Goal: Information Seeking & Learning: Learn about a topic

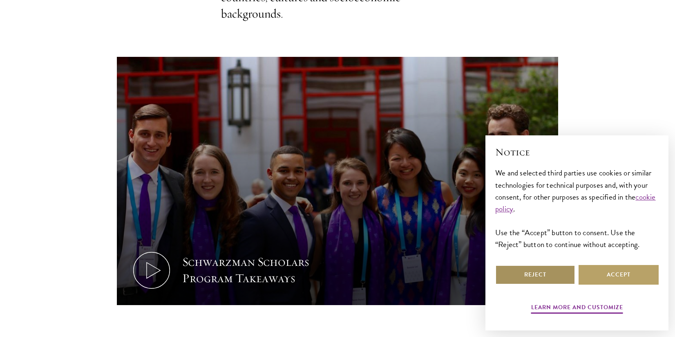
click at [554, 276] on button "Reject" at bounding box center [535, 275] width 80 height 20
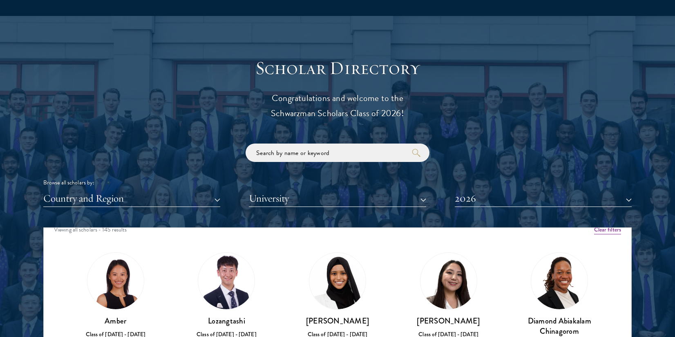
scroll to position [929, 0]
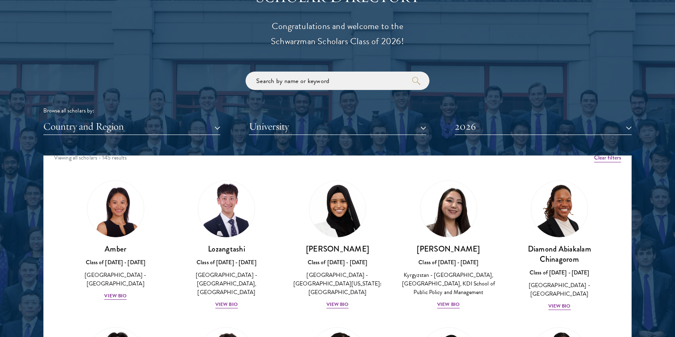
click at [528, 127] on button "2026" at bounding box center [543, 126] width 177 height 17
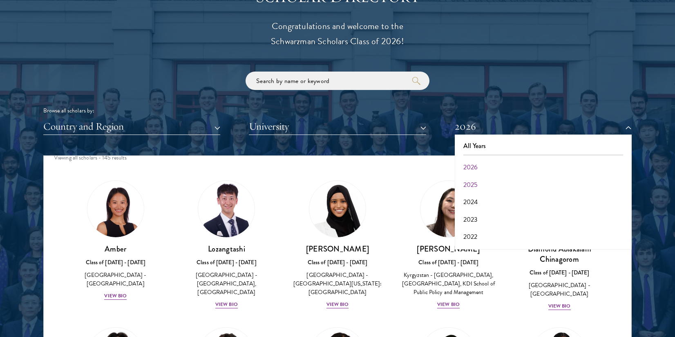
click at [477, 179] on button "2025" at bounding box center [543, 184] width 172 height 17
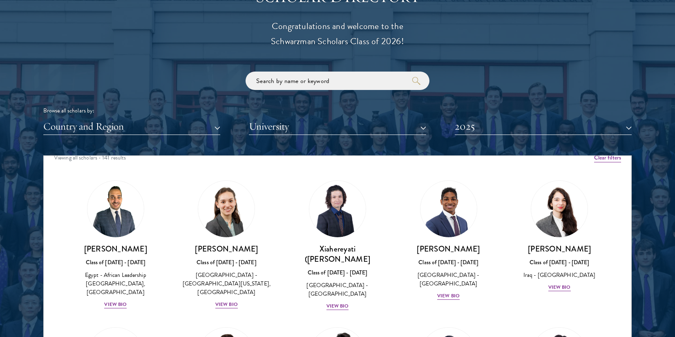
click at [402, 128] on button "University" at bounding box center [337, 126] width 177 height 17
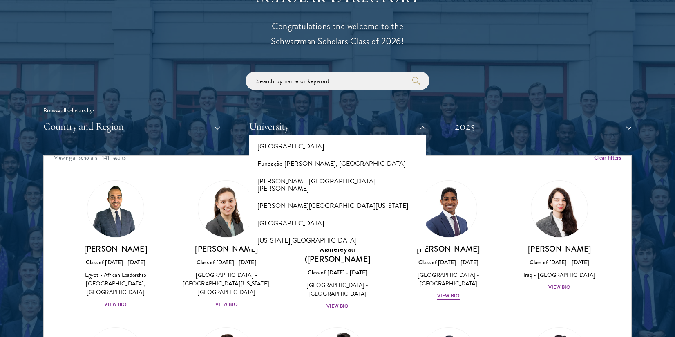
scroll to position [1919, 0]
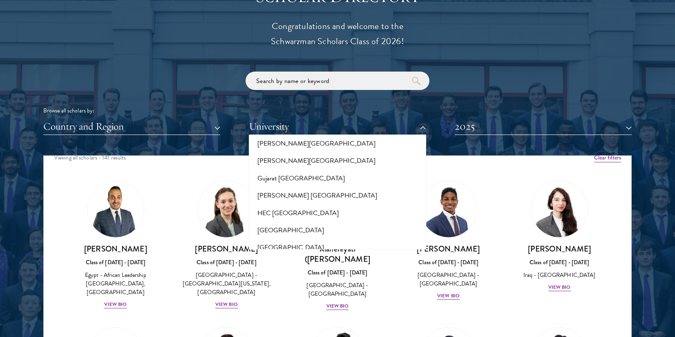
click at [337, 273] on button "[GEOGRAPHIC_DATA]" at bounding box center [337, 281] width 172 height 17
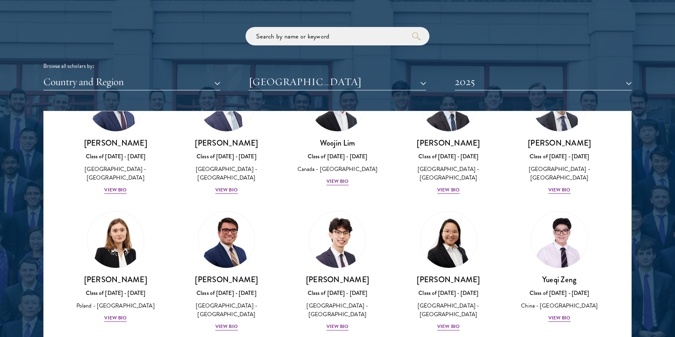
scroll to position [997, 0]
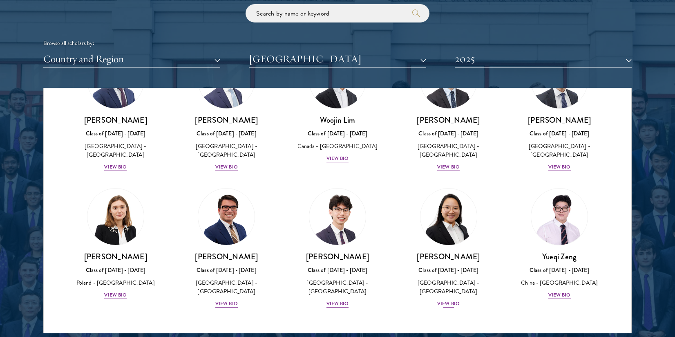
click at [448, 299] on div "View Bio" at bounding box center [448, 303] width 22 height 8
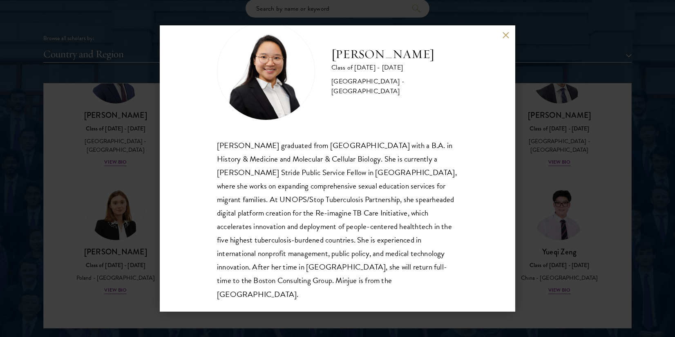
scroll to position [1006, 0]
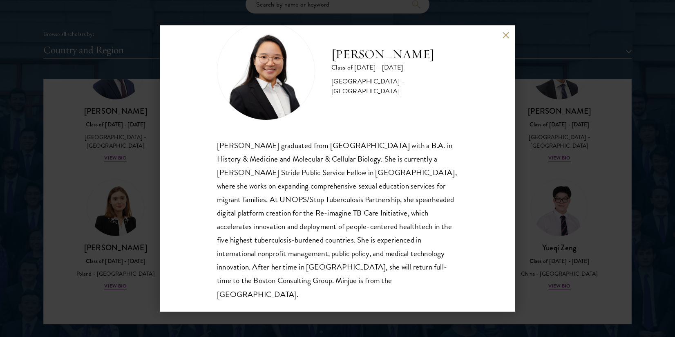
click at [506, 34] on button at bounding box center [505, 34] width 7 height 7
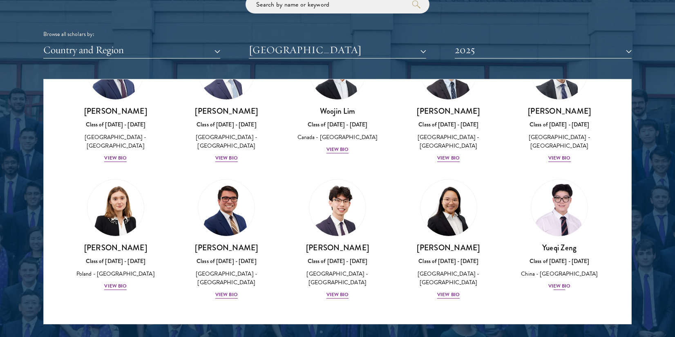
click at [551, 278] on div "[PERSON_NAME] Class of [DATE] - [DATE] [GEOGRAPHIC_DATA] - [GEOGRAPHIC_DATA] Vi…" at bounding box center [559, 266] width 95 height 48
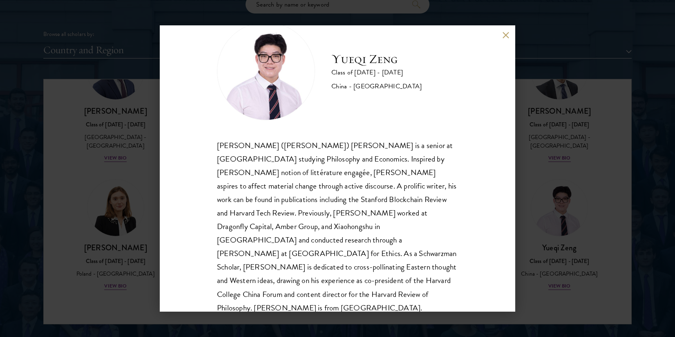
scroll to position [1007, 0]
click at [504, 34] on button at bounding box center [505, 34] width 7 height 7
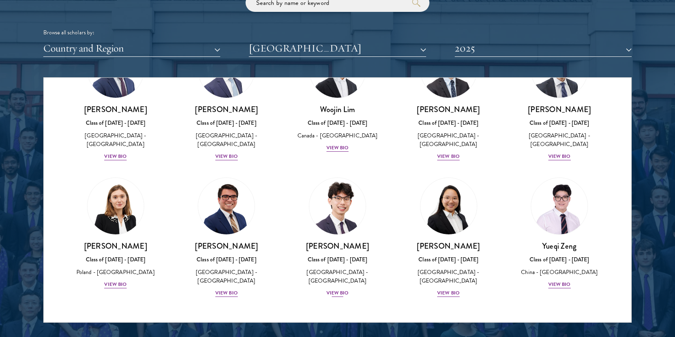
click at [339, 285] on div "[PERSON_NAME] Class of [DATE] - [DATE] [GEOGRAPHIC_DATA] - [GEOGRAPHIC_DATA] Vi…" at bounding box center [337, 269] width 95 height 57
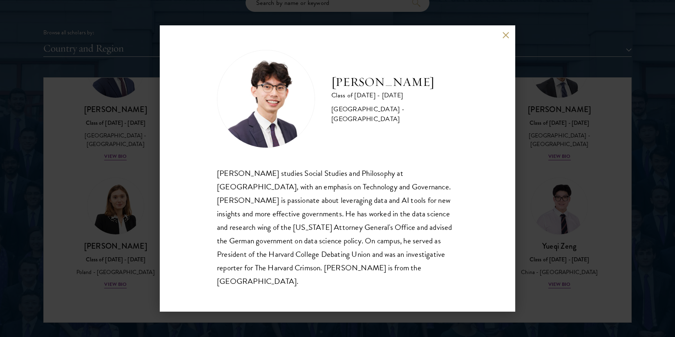
scroll to position [1009, 0]
click at [504, 38] on button at bounding box center [505, 34] width 7 height 7
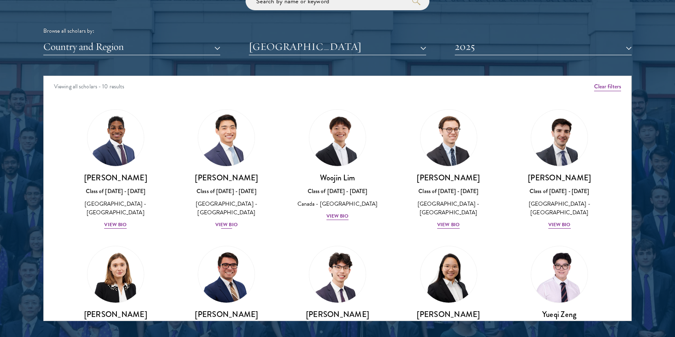
click at [229, 224] on div "View Bio" at bounding box center [226, 225] width 22 height 8
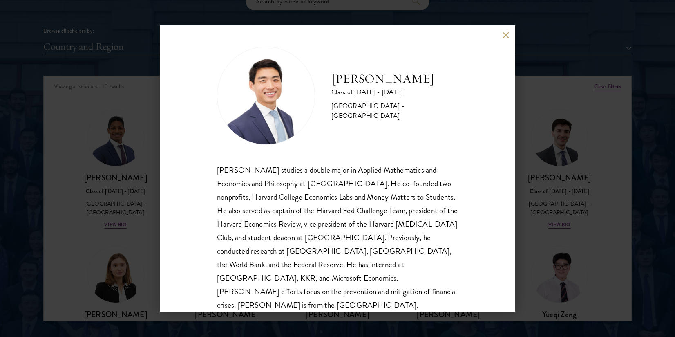
scroll to position [12, 0]
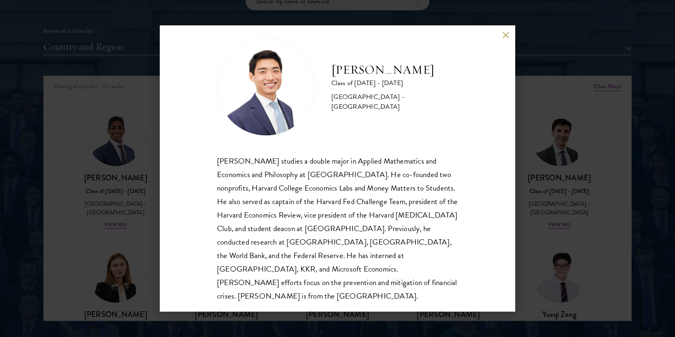
click at [502, 37] on button at bounding box center [505, 34] width 7 height 7
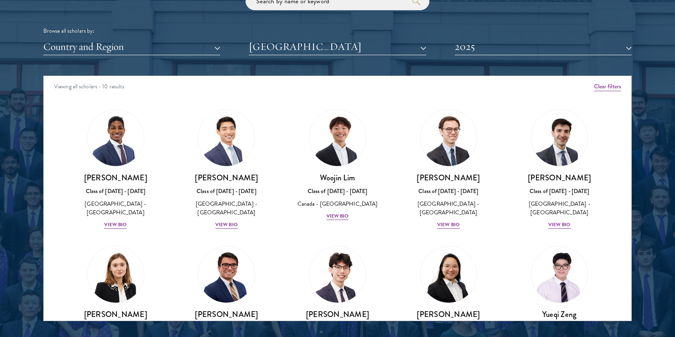
scroll to position [636, 0]
